Goal: Check status: Check status

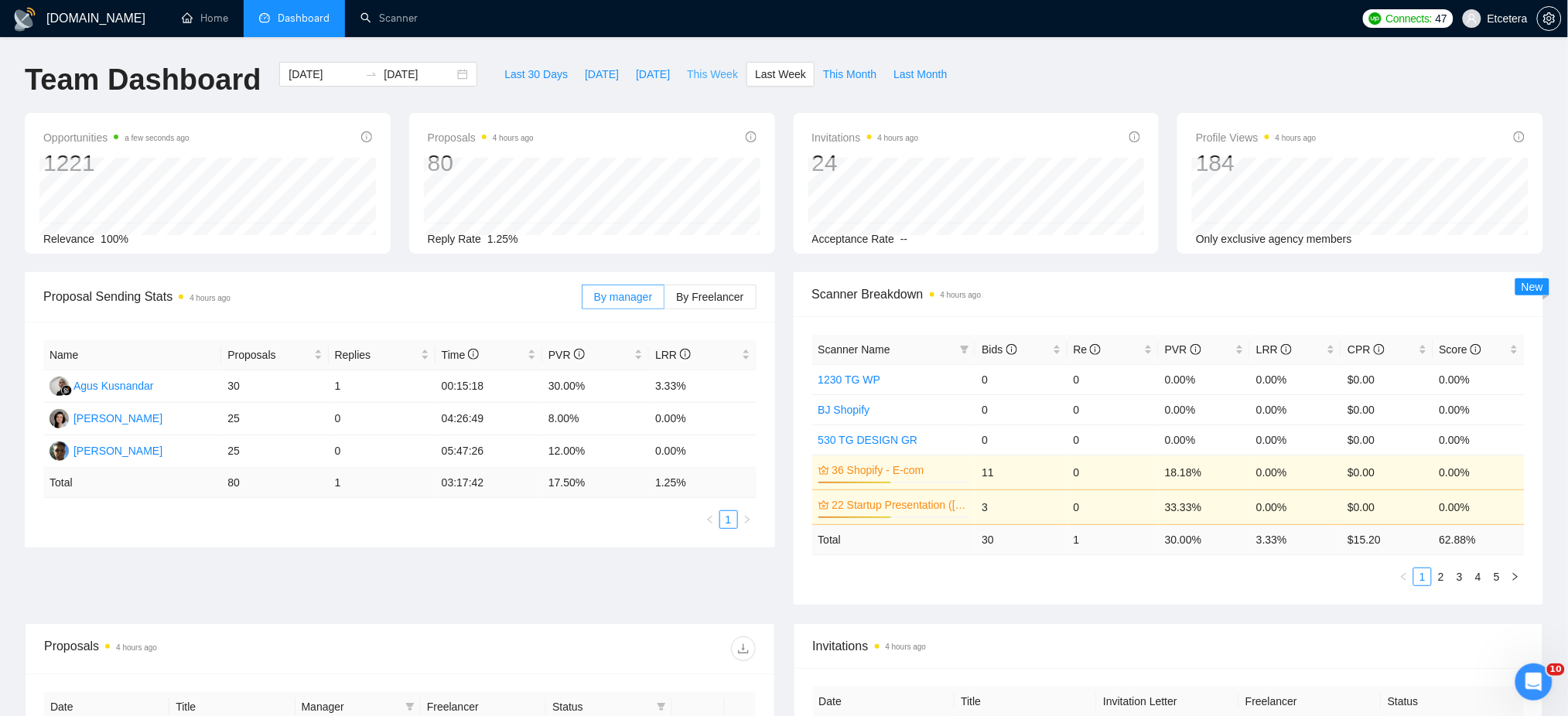
click at [699, 73] on span "This Week" at bounding box center [712, 74] width 51 height 17
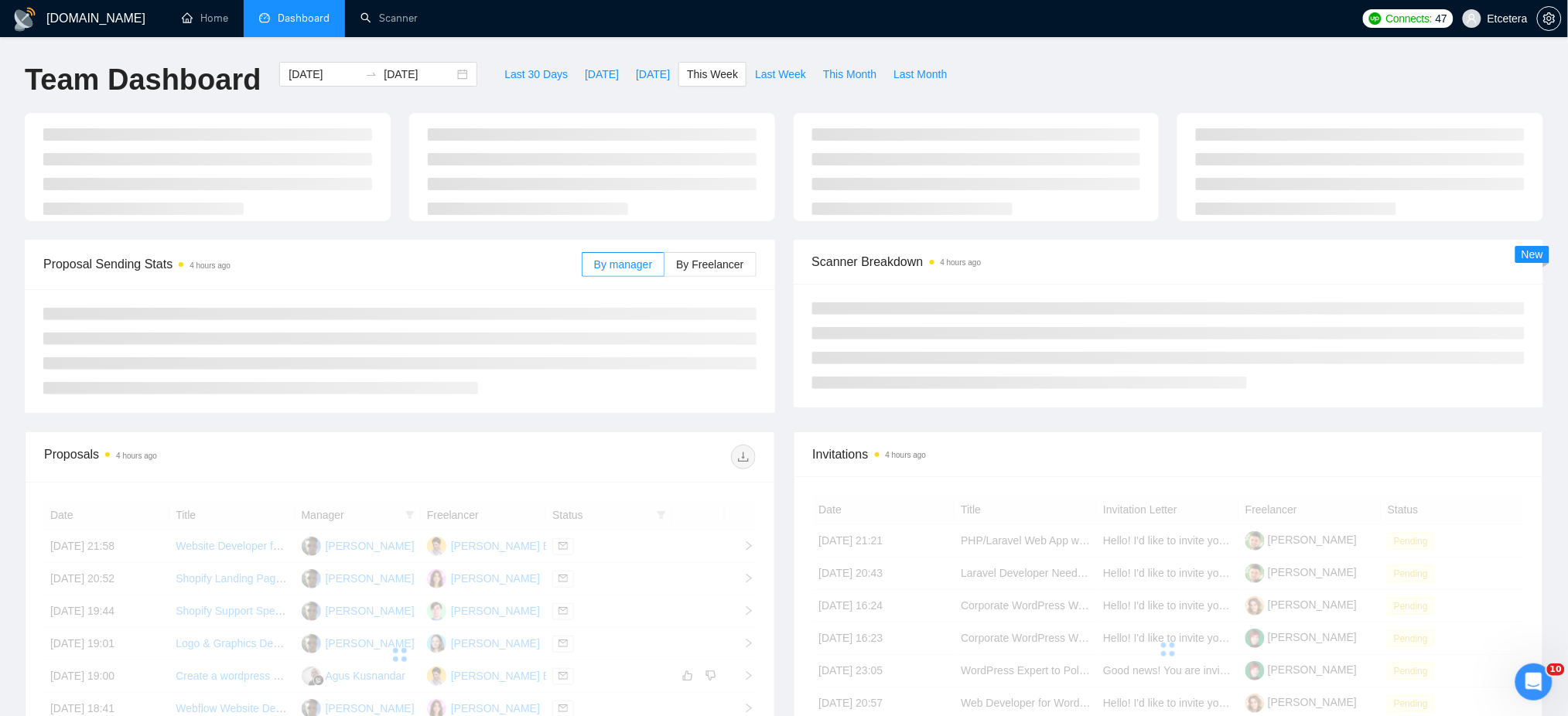
type input "[DATE]"
